Goal: Task Accomplishment & Management: Use online tool/utility

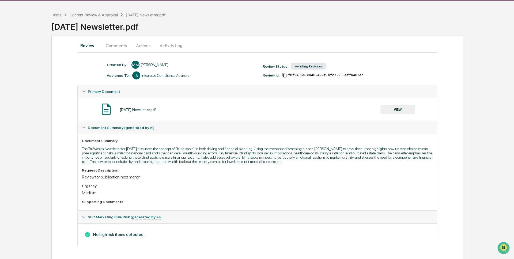
scroll to position [23, 0]
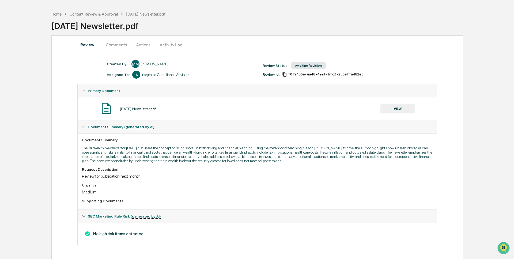
click at [144, 38] on button "Actions" at bounding box center [143, 44] width 24 height 13
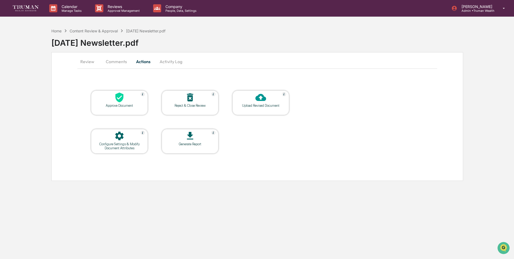
scroll to position [0, 0]
click at [255, 100] on icon at bounding box center [260, 97] width 11 height 11
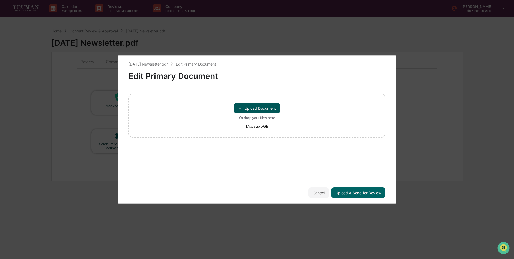
click at [265, 106] on button "＋ Upload Document" at bounding box center [257, 108] width 47 height 11
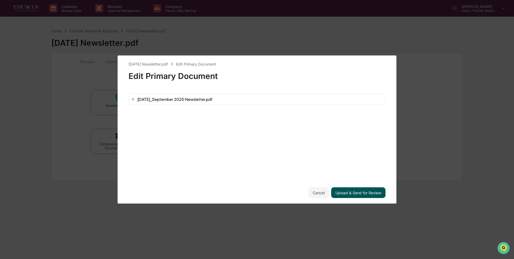
click at [352, 193] on button "Upload & Send for Review" at bounding box center [358, 192] width 54 height 11
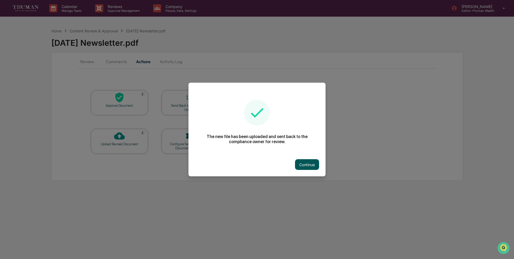
click at [304, 163] on button "Continue" at bounding box center [307, 164] width 24 height 11
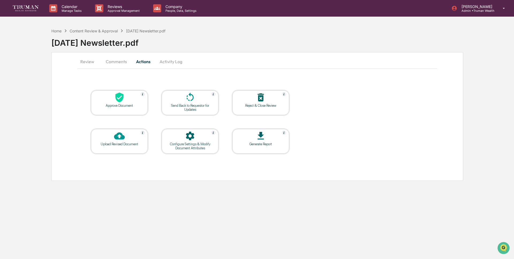
click at [124, 105] on div "Approve Document" at bounding box center [119, 106] width 48 height 4
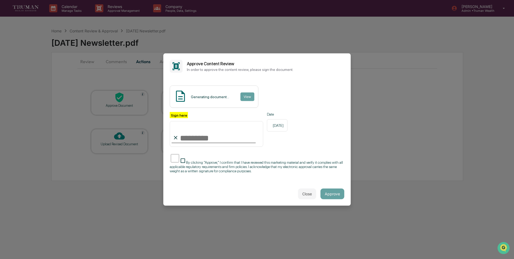
click at [183, 142] on input "Sign here" at bounding box center [216, 134] width 93 height 26
type input "**********"
click at [338, 192] on button "Approve" at bounding box center [332, 193] width 24 height 11
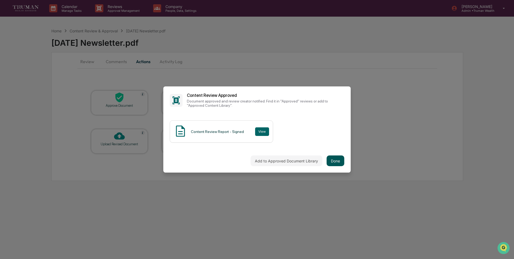
click at [338, 161] on button "Done" at bounding box center [336, 161] width 18 height 11
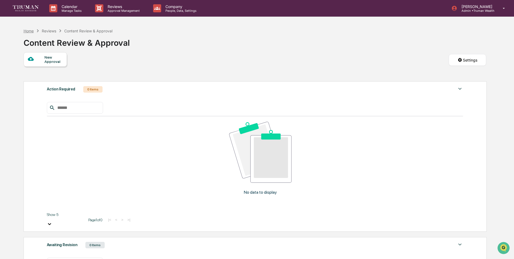
click at [29, 31] on div "Home" at bounding box center [29, 31] width 10 height 5
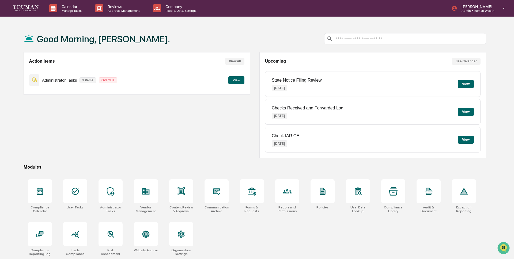
click at [238, 81] on button "View" at bounding box center [236, 80] width 16 height 8
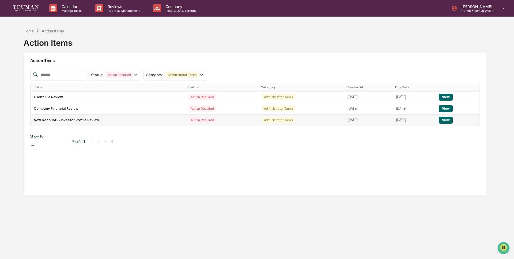
click at [65, 121] on td "New Account & Investor Profile Review" at bounding box center [108, 120] width 155 height 11
click at [29, 31] on div "Home" at bounding box center [29, 31] width 10 height 5
